Goal: Manage account settings

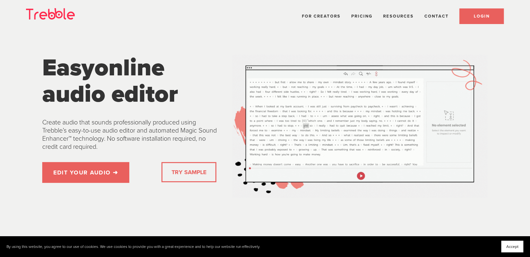
click at [486, 19] on link "LOGIN" at bounding box center [481, 16] width 45 height 16
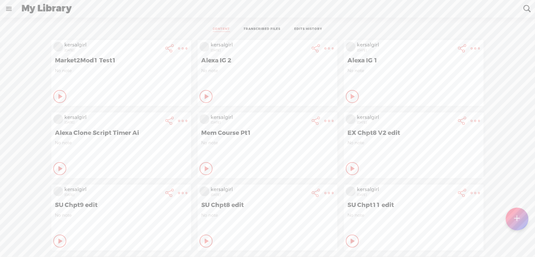
click at [311, 28] on link "EDITS HISTORY" at bounding box center [308, 29] width 28 height 5
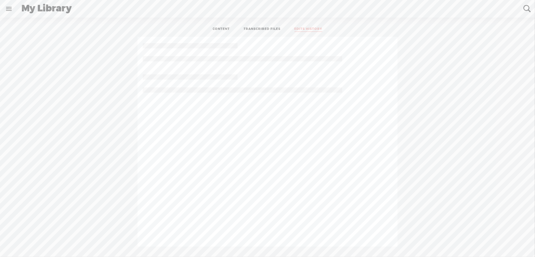
click at [217, 28] on link "CONTENT" at bounding box center [221, 29] width 17 height 5
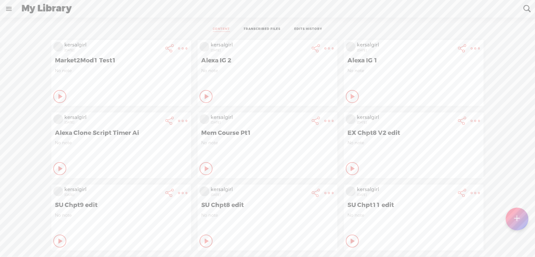
click at [8, 8] on link at bounding box center [8, 8] width 17 height 17
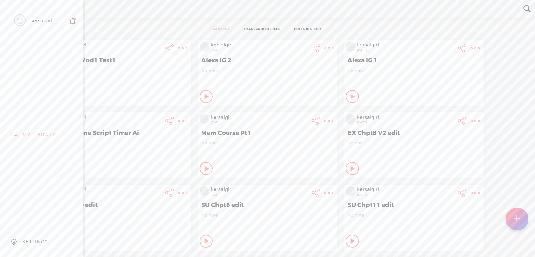
click at [72, 21] on icon at bounding box center [72, 21] width 7 height 7
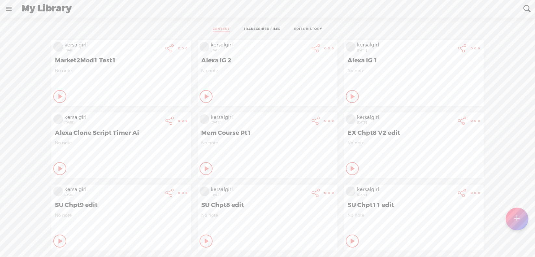
click at [9, 10] on link at bounding box center [8, 8] width 17 height 17
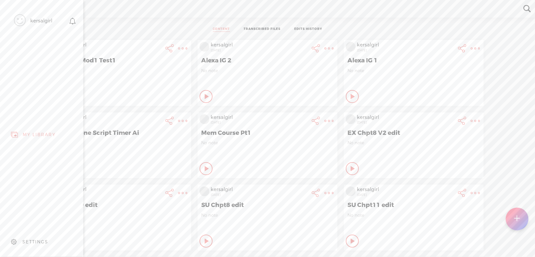
click at [114, 30] on body "You have 1196 minutes of transcription remaining. Upgrade to increase your limi…" at bounding box center [267, 128] width 535 height 256
